Goal: Task Accomplishment & Management: Use online tool/utility

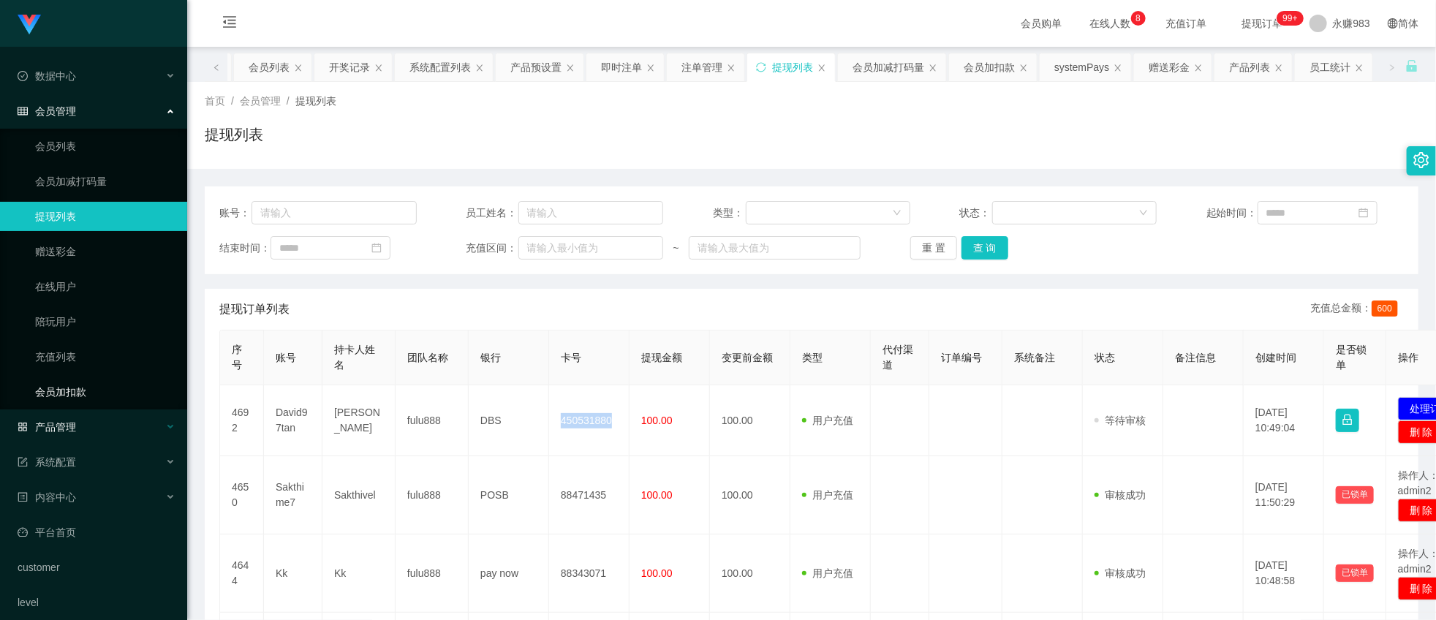
scroll to position [81, 0]
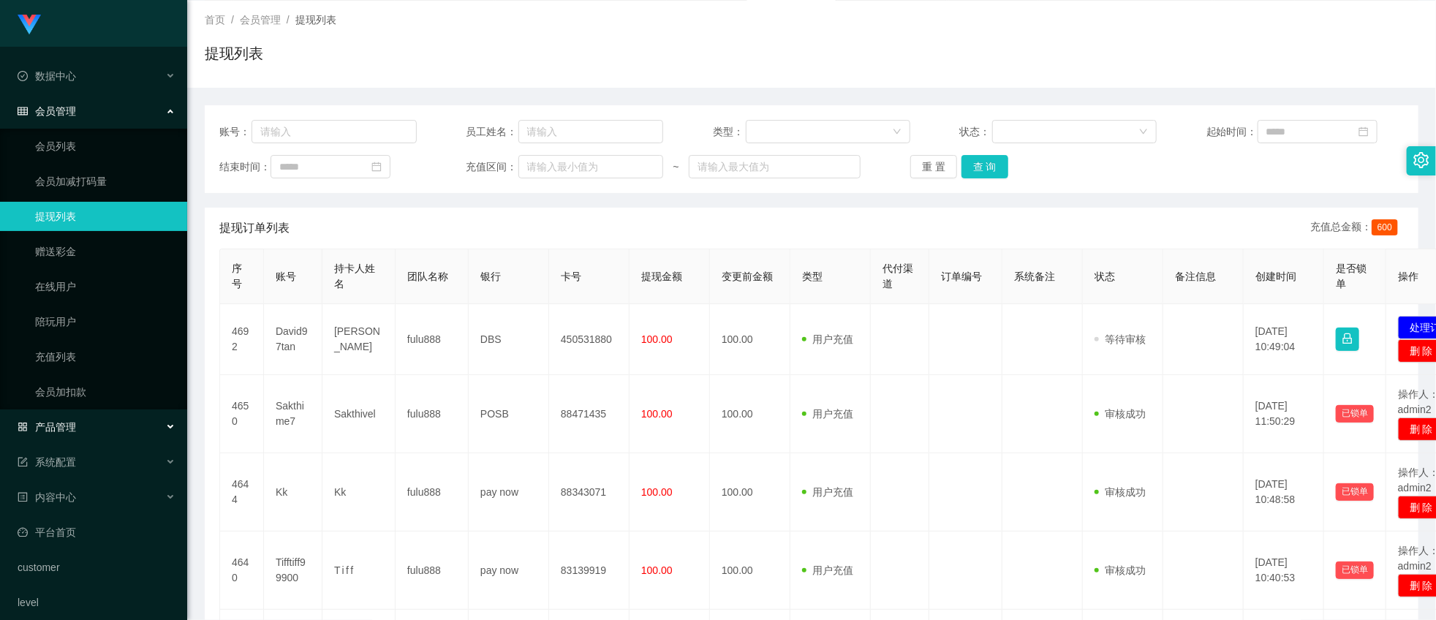
click at [56, 437] on div "产品管理" at bounding box center [93, 426] width 187 height 29
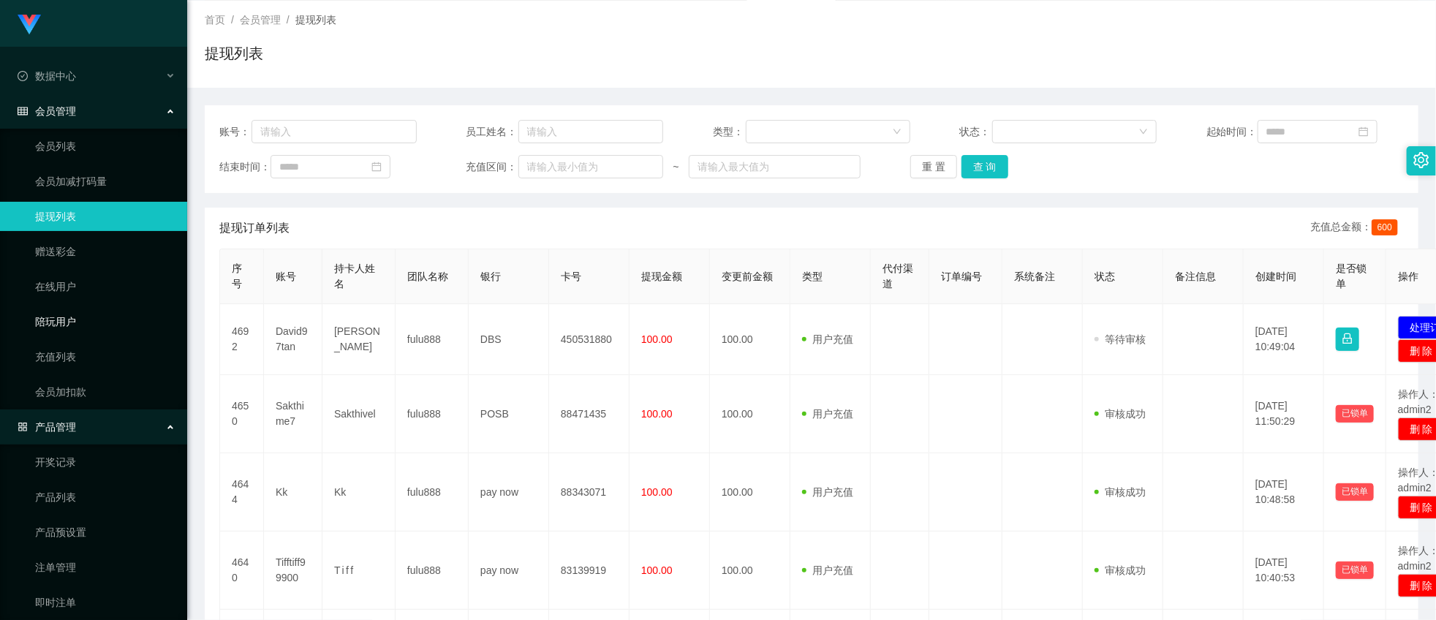
scroll to position [162, 0]
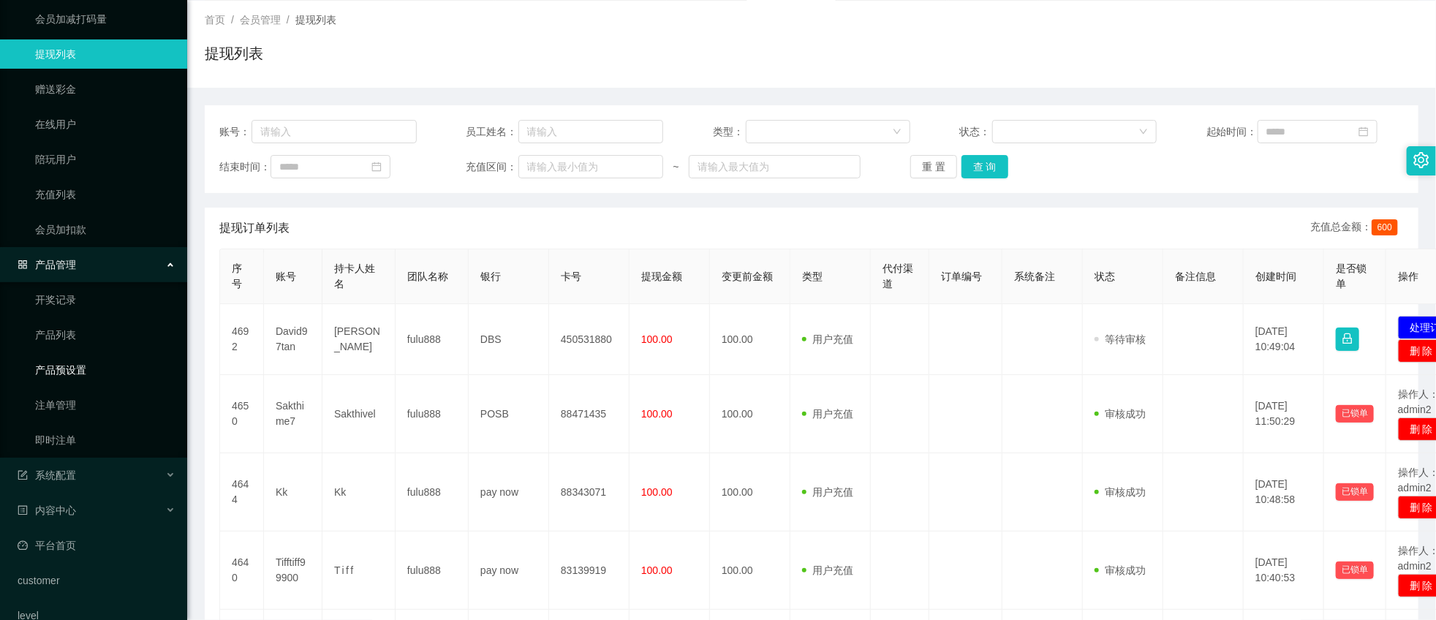
click at [67, 376] on link "产品预设置" at bounding box center [105, 369] width 140 height 29
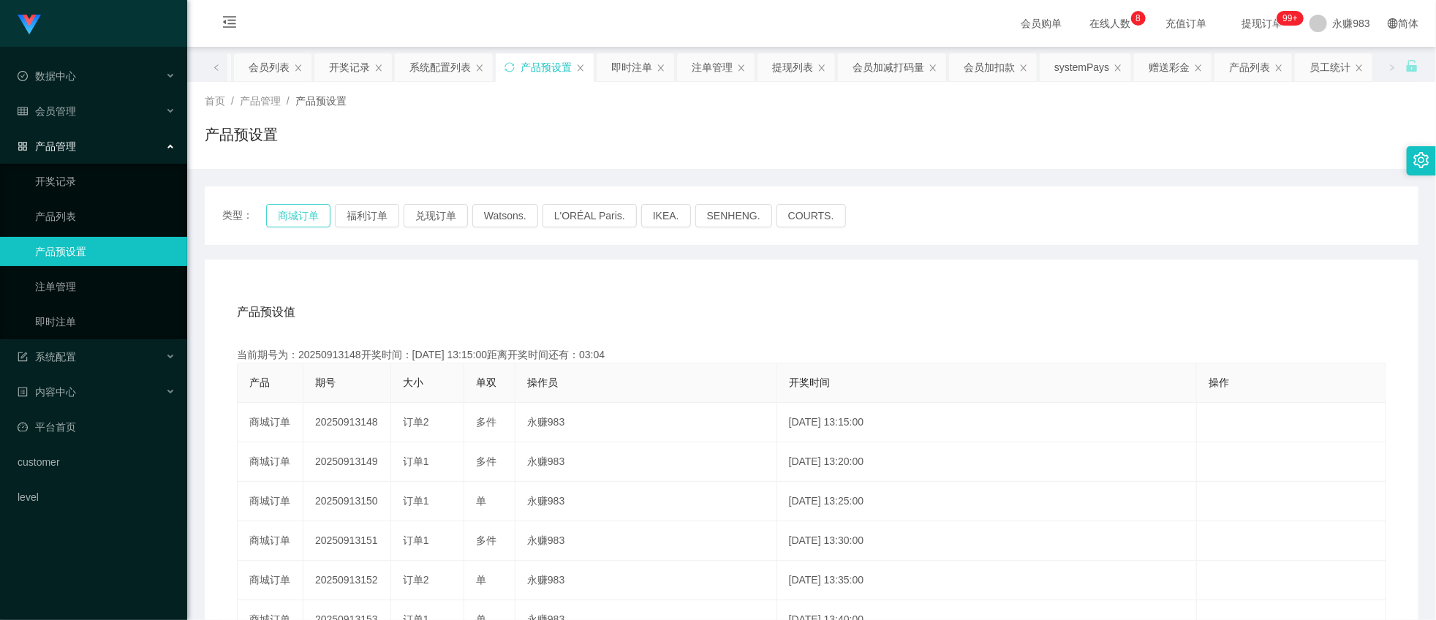
click at [284, 213] on button "商城订单" at bounding box center [298, 215] width 64 height 23
click at [376, 211] on button "福利订单" at bounding box center [367, 215] width 64 height 23
click at [300, 215] on button "商城订单" at bounding box center [298, 215] width 64 height 23
click at [346, 215] on button "福利订单" at bounding box center [367, 215] width 64 height 23
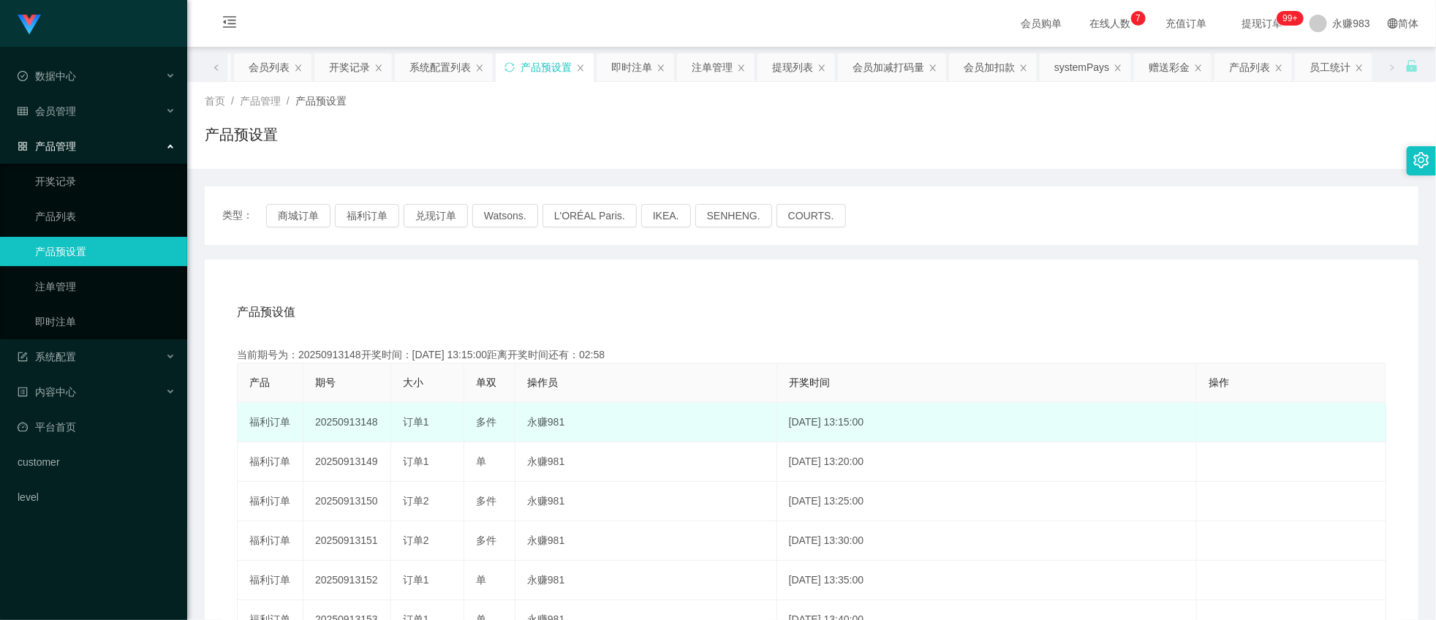
drag, startPoint x: 404, startPoint y: 420, endPoint x: 434, endPoint y: 420, distance: 30.0
click at [434, 420] on div "订单1" at bounding box center [427, 422] width 49 height 15
copy span "订单1"
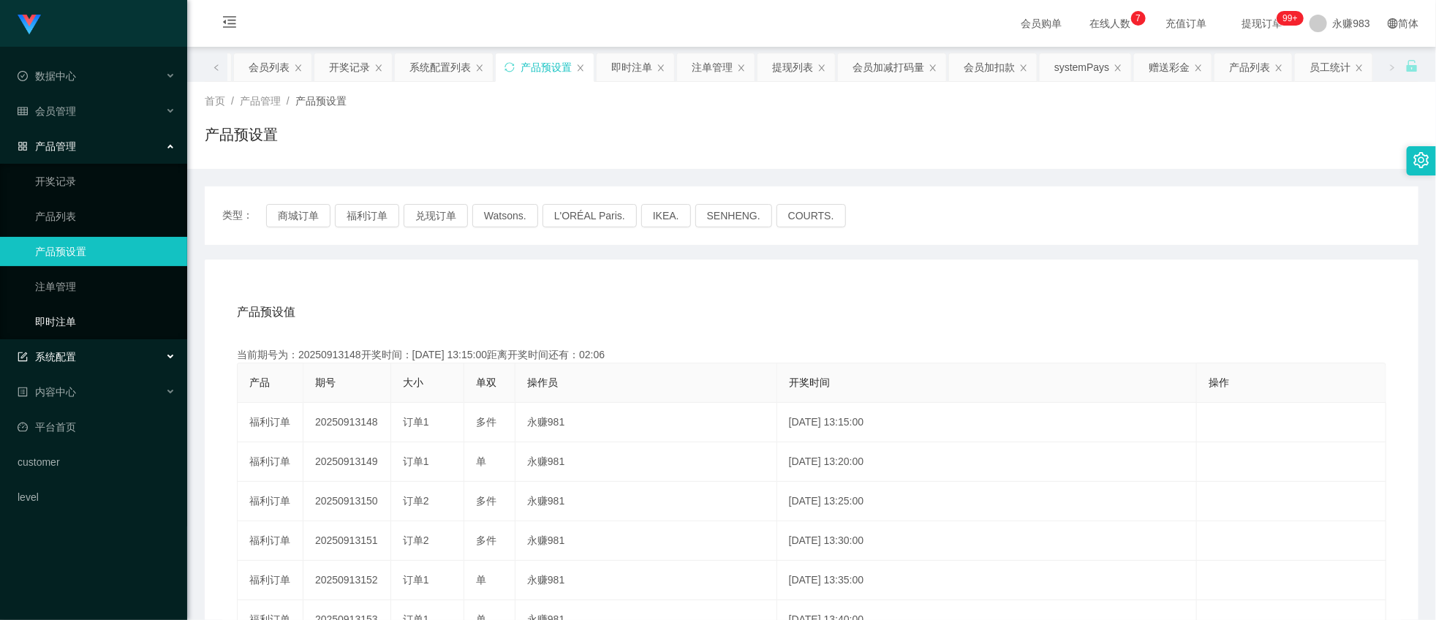
click at [77, 328] on link "即时注单" at bounding box center [105, 321] width 140 height 29
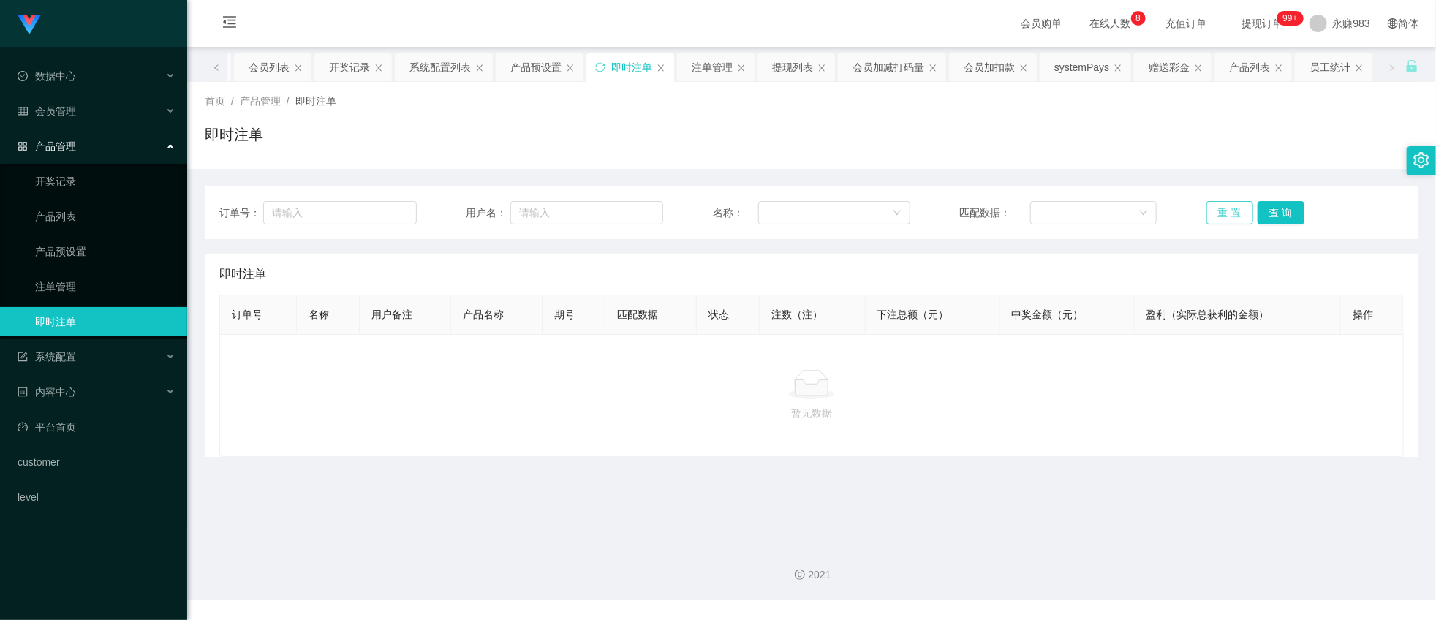
click at [1208, 208] on button "重 置" at bounding box center [1229, 212] width 47 height 23
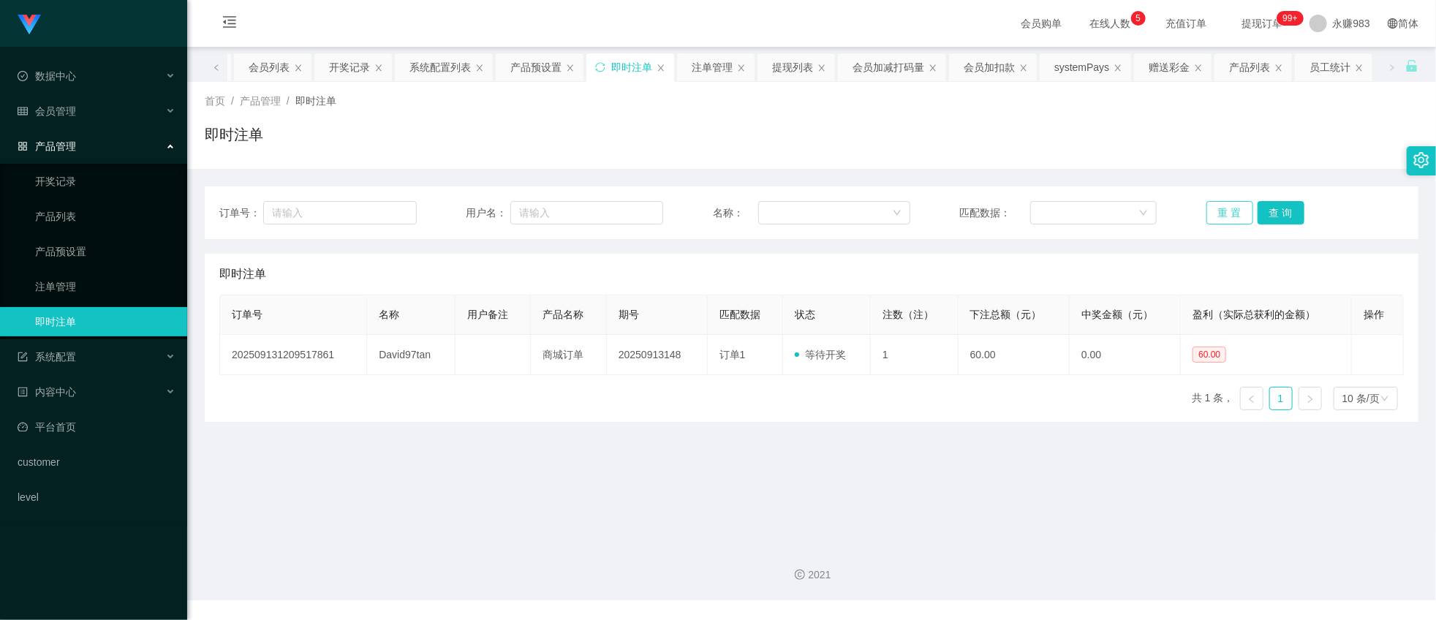
click at [1232, 209] on button "重 置" at bounding box center [1229, 212] width 47 height 23
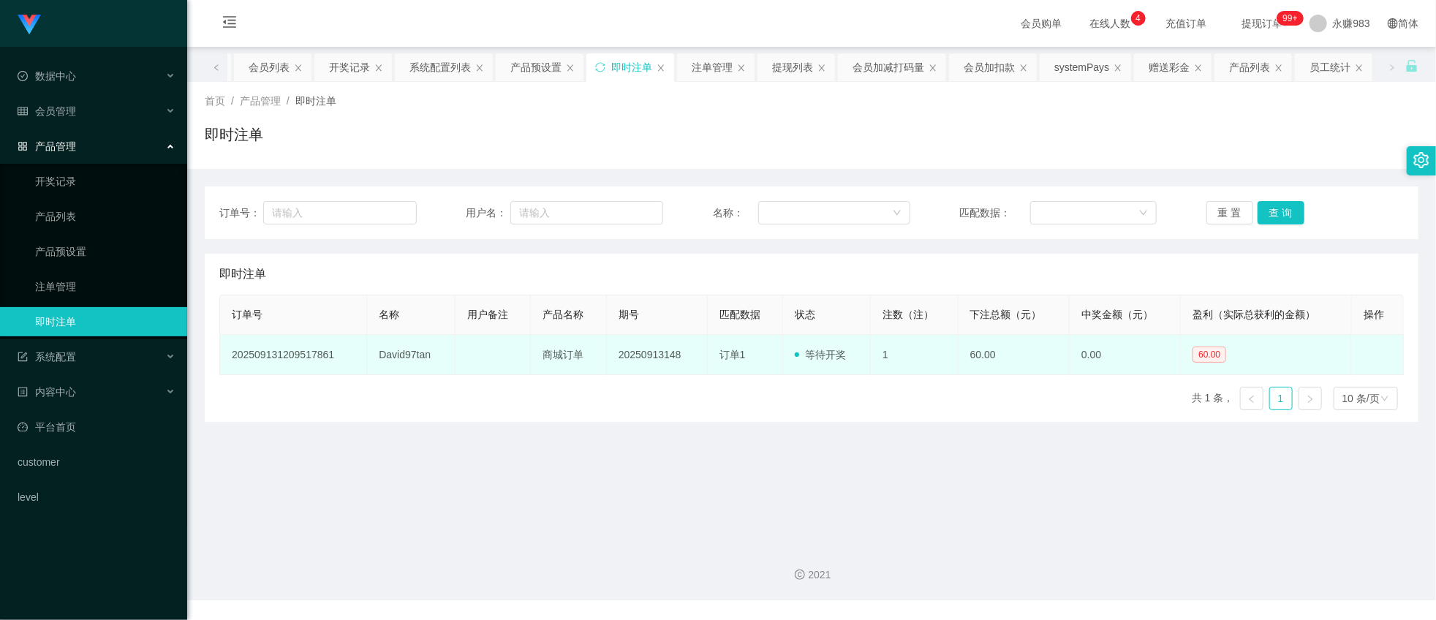
click at [1252, 362] on td "60.00" at bounding box center [1266, 355] width 171 height 40
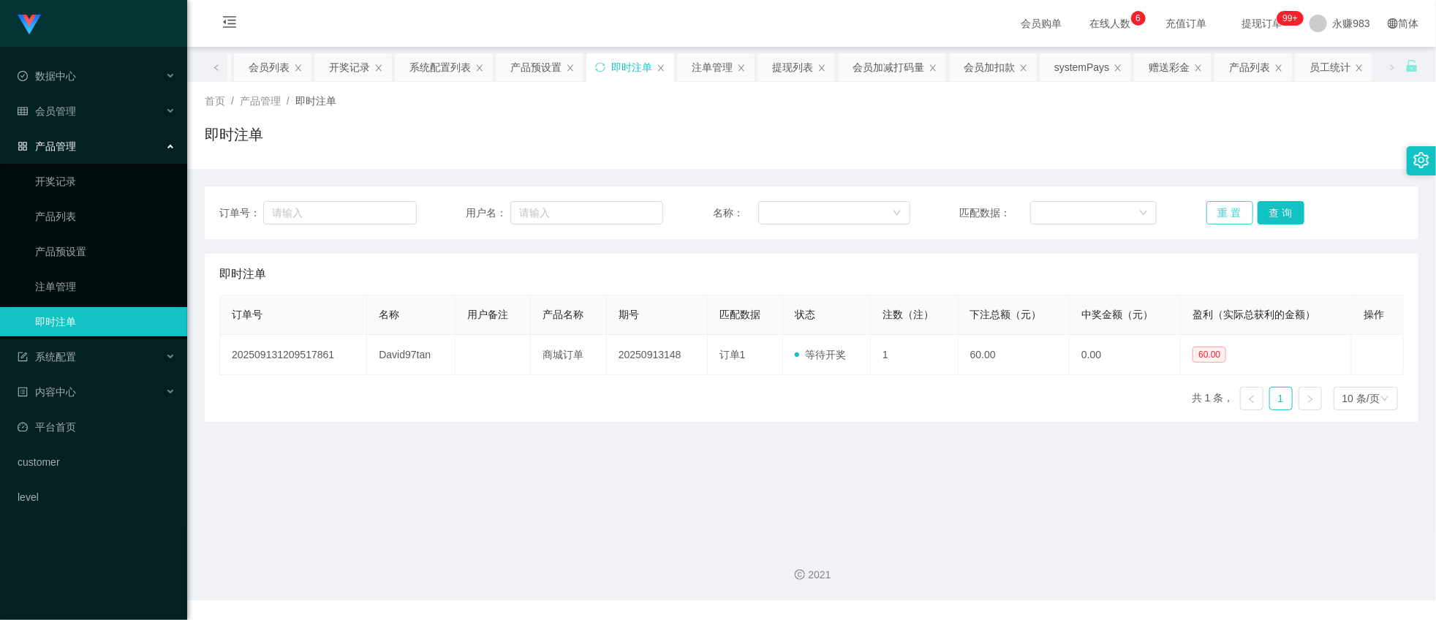
click at [1229, 214] on button "重 置" at bounding box center [1229, 212] width 47 height 23
